Goal: Browse casually

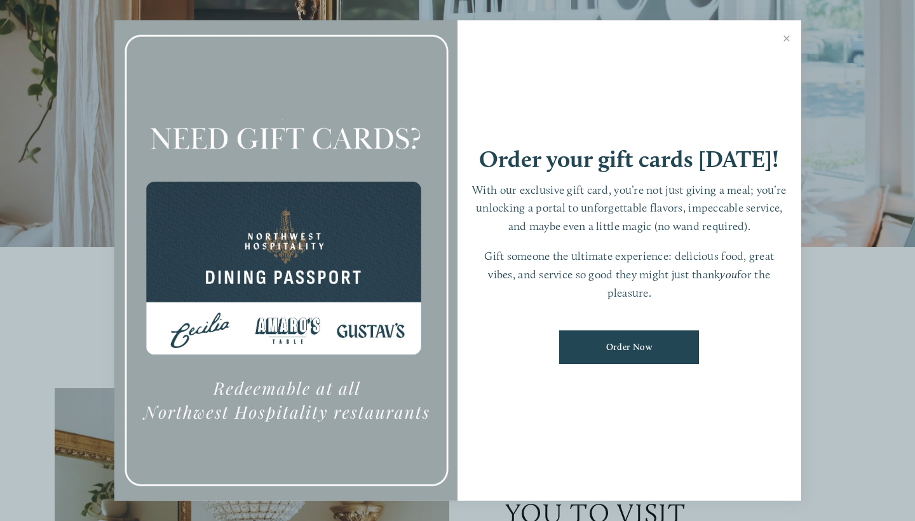
scroll to position [302, 0]
click at [785, 37] on link "Close" at bounding box center [786, 40] width 25 height 36
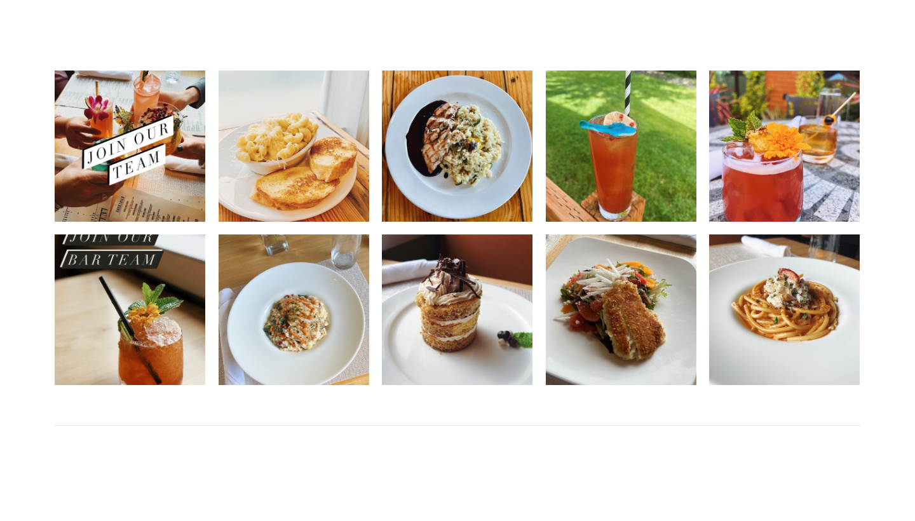
scroll to position [2448, 0]
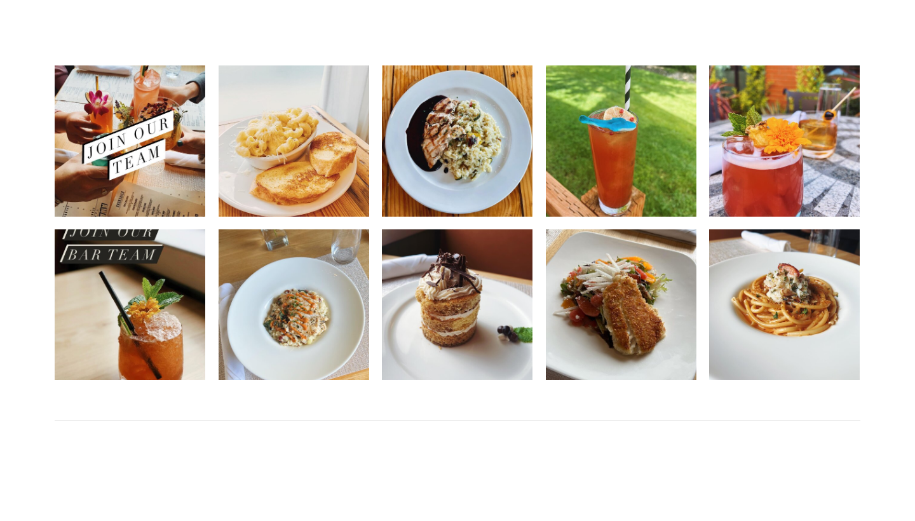
click at [607, 310] on img at bounding box center [621, 304] width 151 height 188
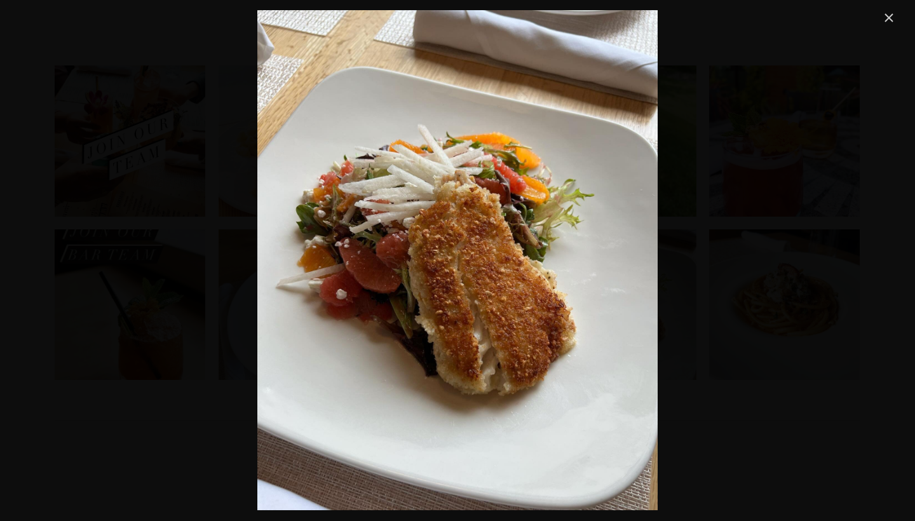
click at [889, 18] on link "Close" at bounding box center [888, 17] width 15 height 15
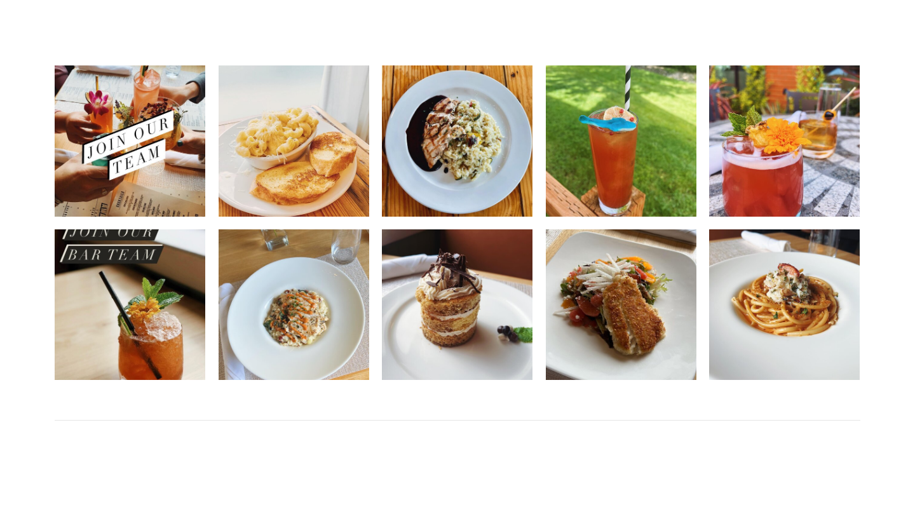
click at [801, 287] on img at bounding box center [784, 304] width 151 height 188
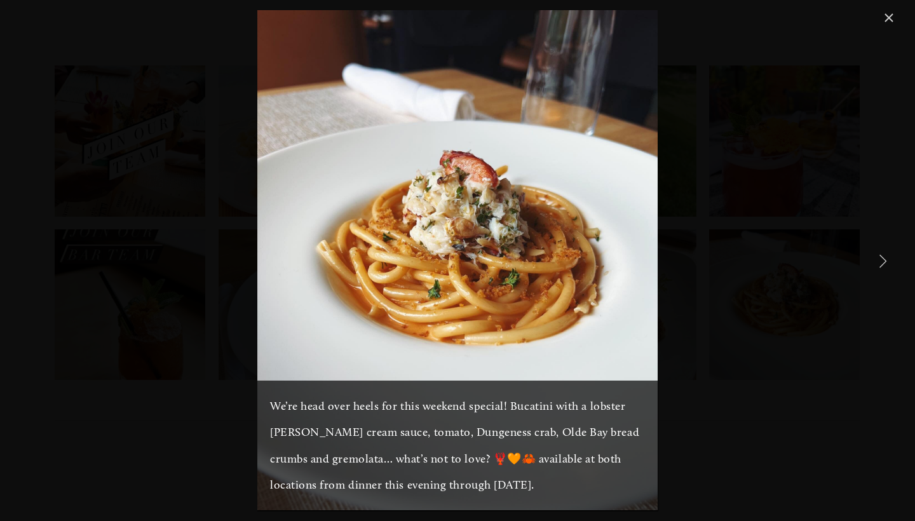
click at [600, 253] on img "Gallery" at bounding box center [457, 260] width 400 height 500
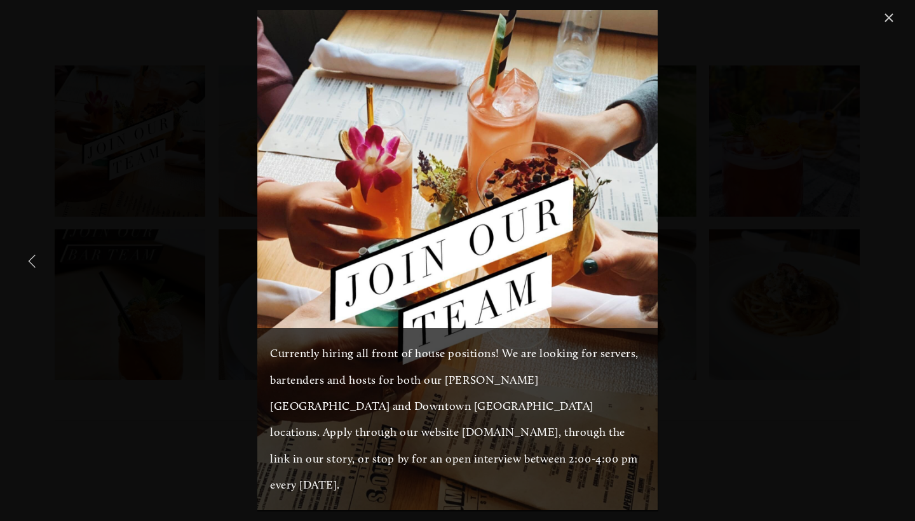
click at [283, 219] on img "Gallery" at bounding box center [457, 260] width 400 height 500
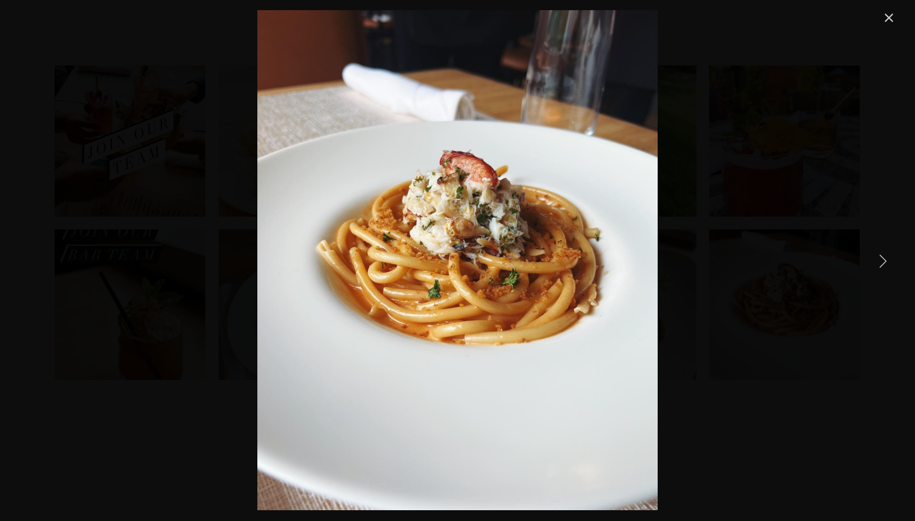
click at [878, 257] on link "Next Item" at bounding box center [882, 260] width 28 height 28
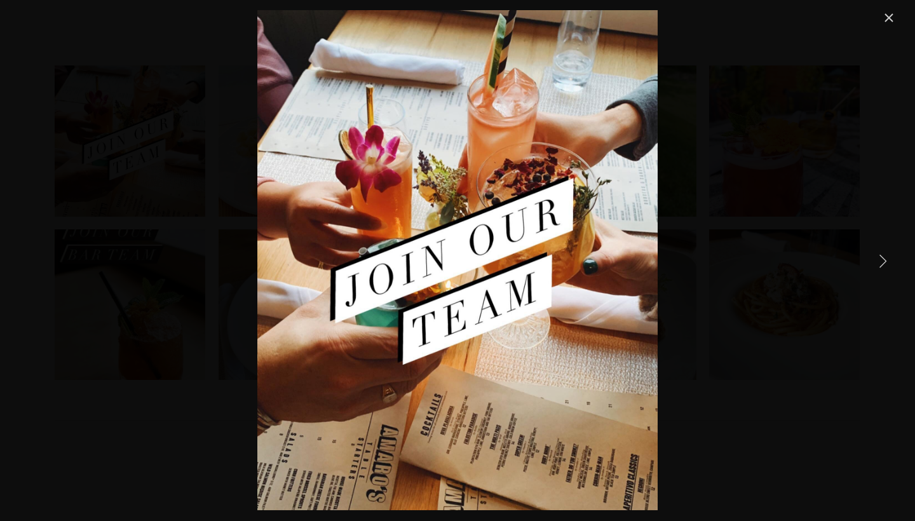
click at [878, 257] on link "Next Item" at bounding box center [882, 260] width 28 height 28
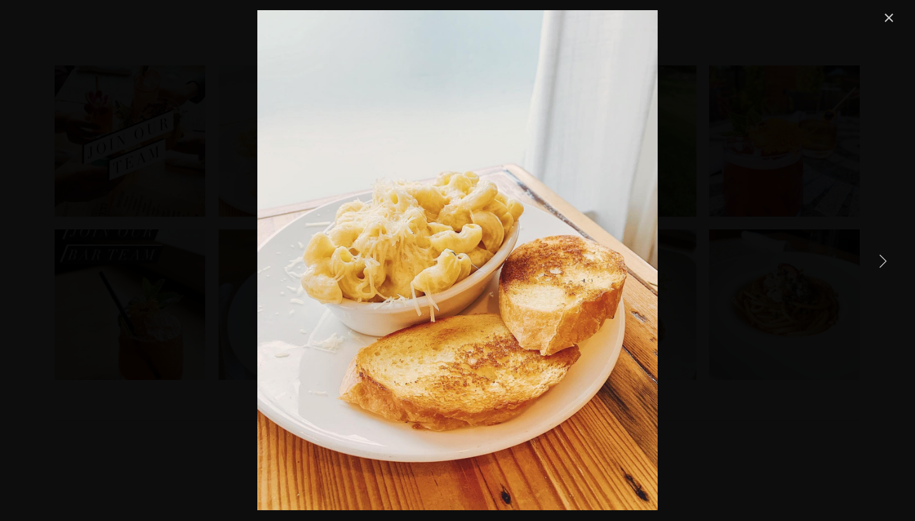
click at [883, 258] on link "Next Item" at bounding box center [882, 260] width 28 height 28
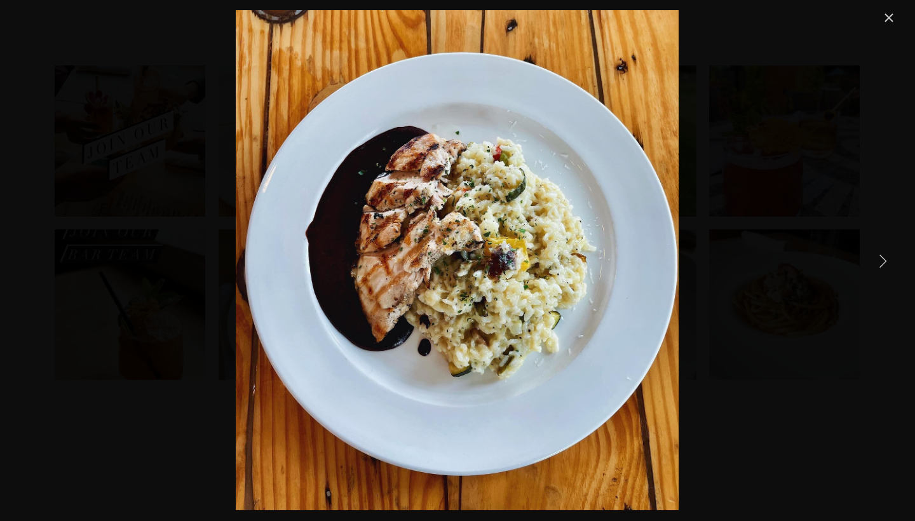
click at [883, 258] on link "Next Item" at bounding box center [882, 260] width 28 height 28
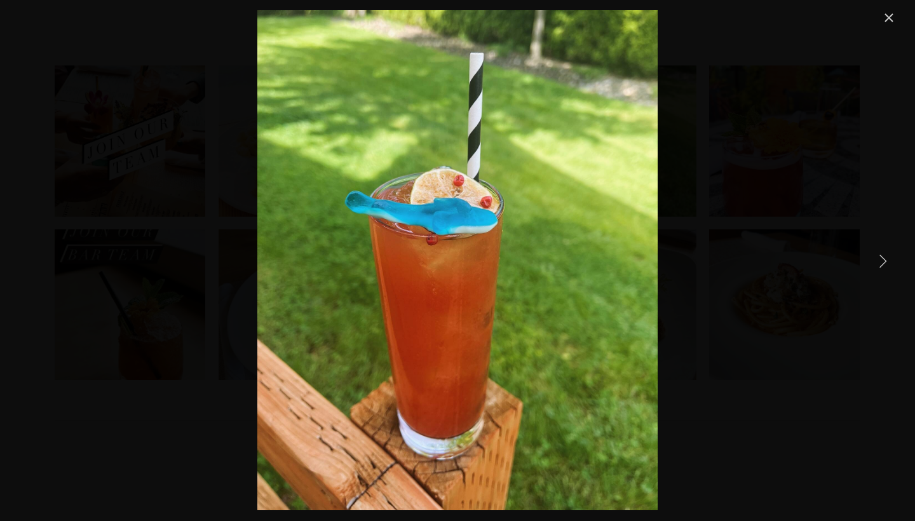
click at [883, 258] on link "Next Item" at bounding box center [882, 260] width 28 height 28
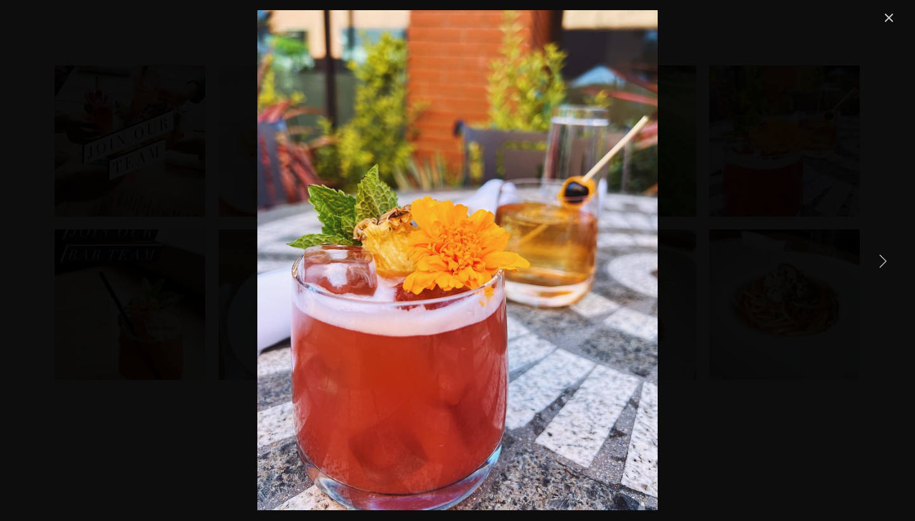
click at [883, 258] on link "Next Item" at bounding box center [882, 260] width 28 height 28
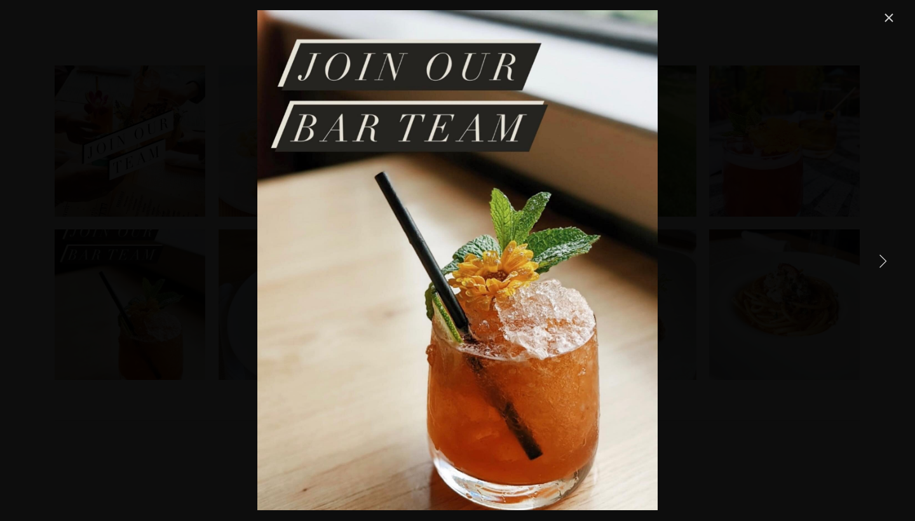
click at [883, 258] on link "Next Item" at bounding box center [882, 260] width 28 height 28
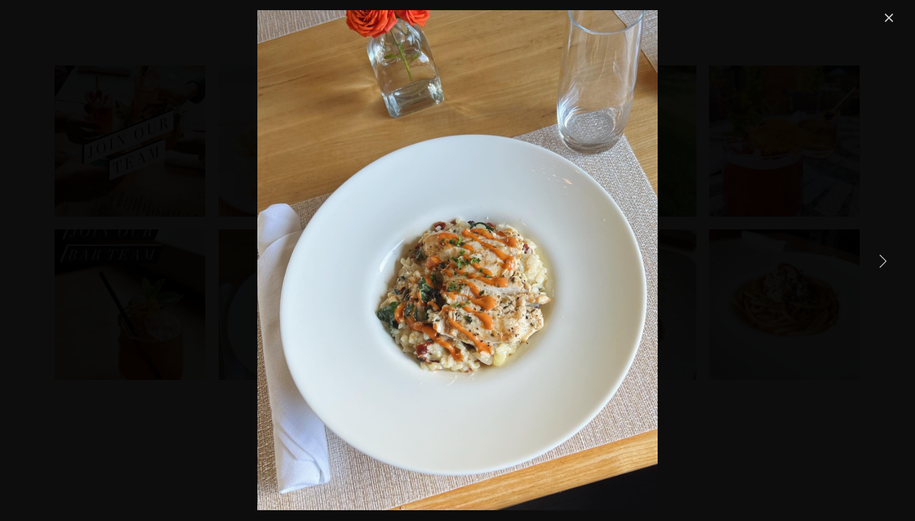
click at [883, 258] on link "Next Item" at bounding box center [882, 260] width 28 height 28
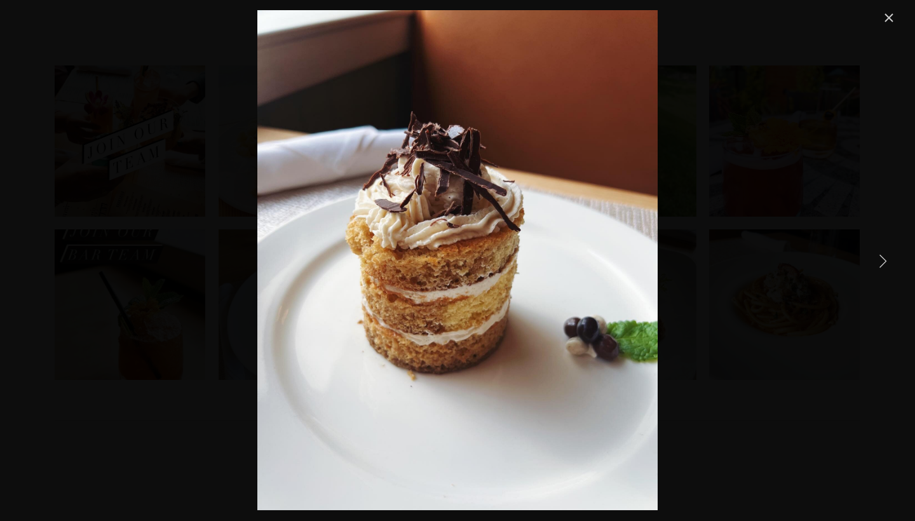
click at [883, 258] on link "Next Item" at bounding box center [882, 260] width 28 height 28
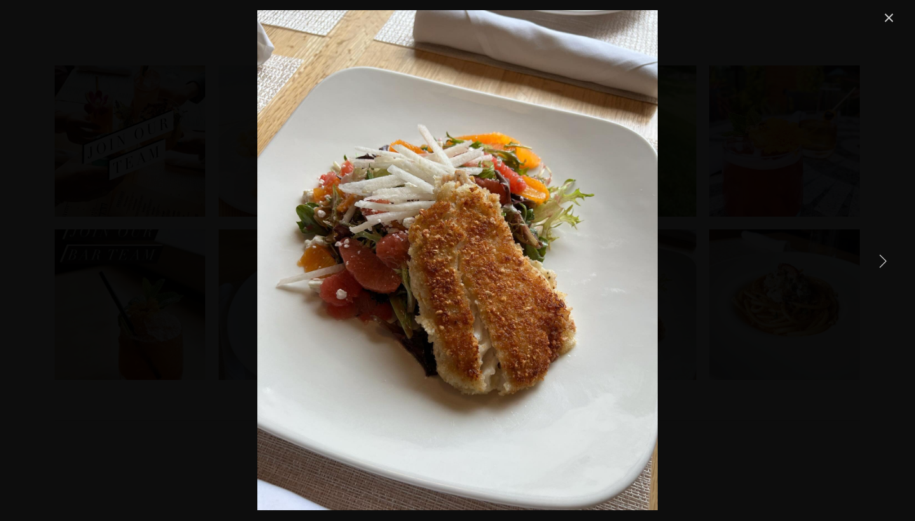
click at [883, 258] on link "Next Item" at bounding box center [882, 260] width 28 height 28
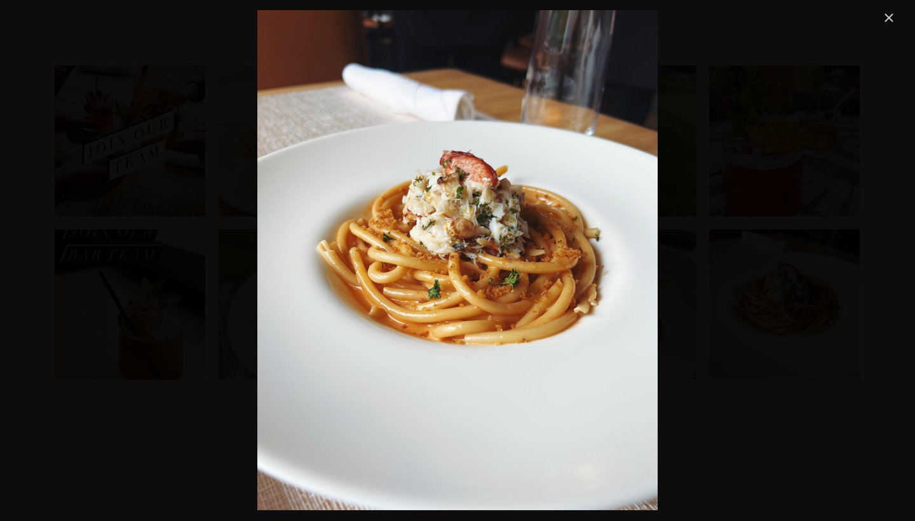
click at [886, 12] on link "Close" at bounding box center [888, 17] width 15 height 15
